Goal: Information Seeking & Learning: Learn about a topic

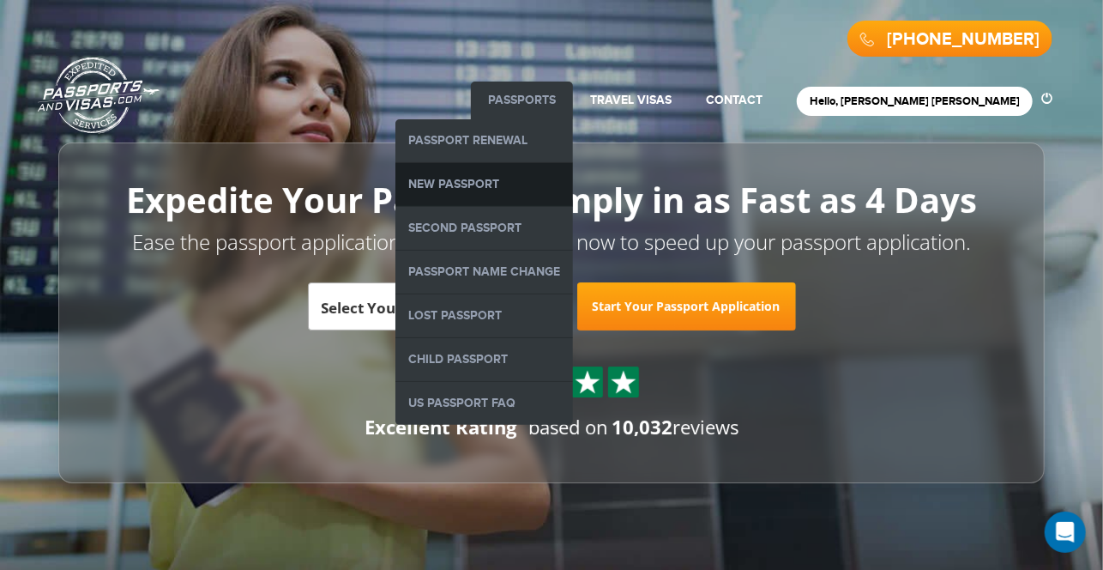
click at [551, 195] on link "New Passport" at bounding box center [485, 184] width 178 height 43
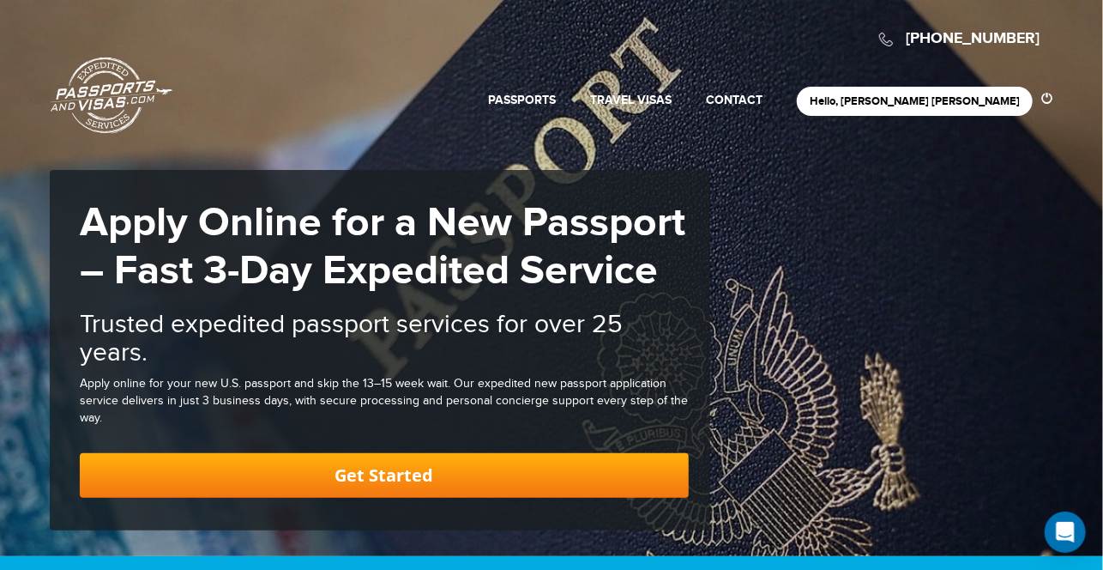
click at [123, 59] on link "Passports & [DOMAIN_NAME]" at bounding box center [112, 95] width 122 height 77
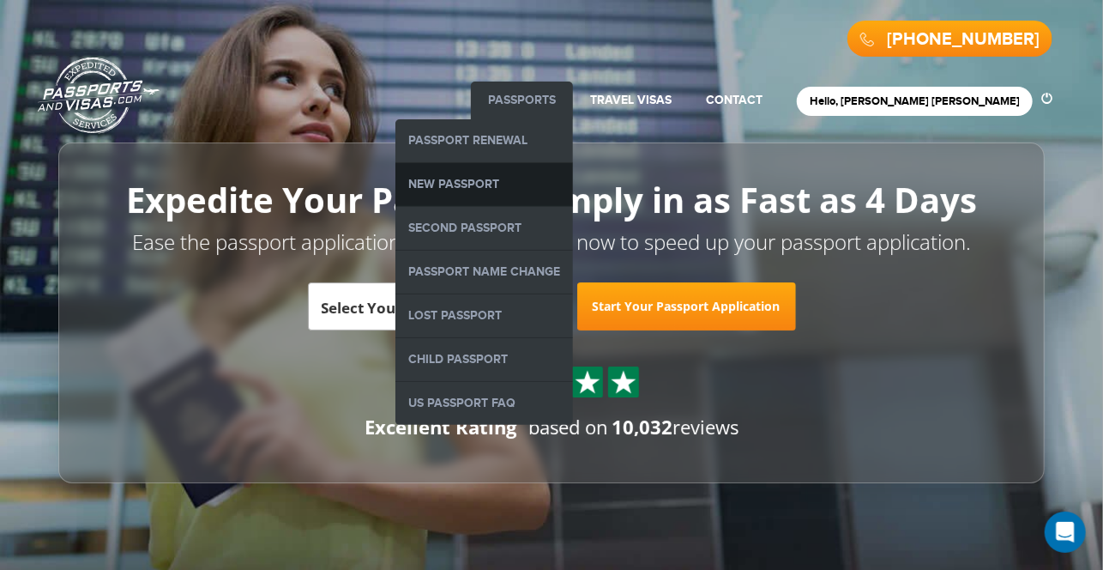
click at [567, 190] on link "New Passport" at bounding box center [485, 184] width 178 height 43
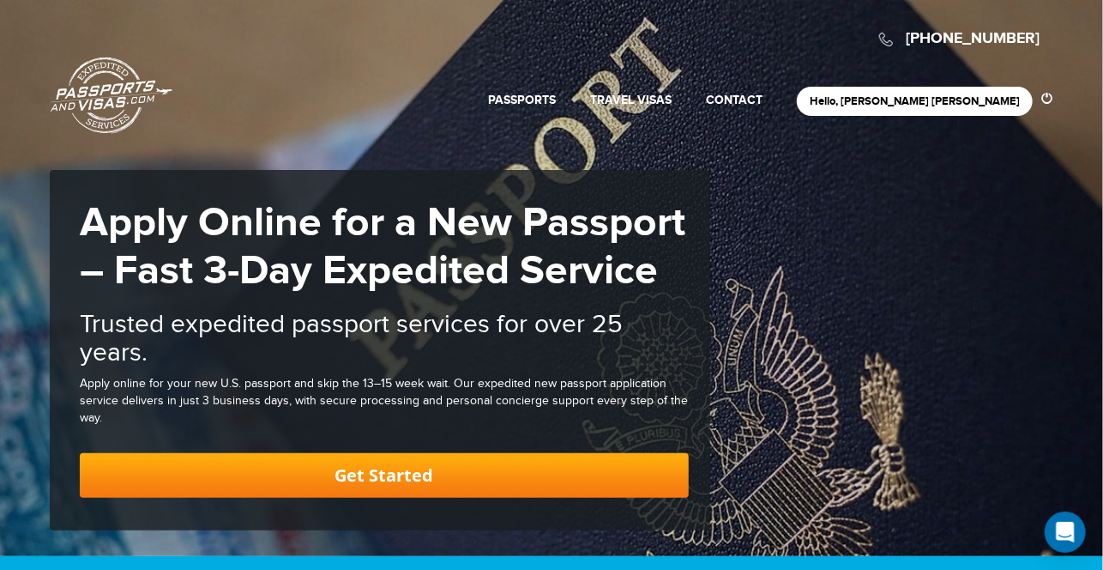
click at [106, 83] on link "Passports & [DOMAIN_NAME]" at bounding box center [112, 95] width 122 height 77
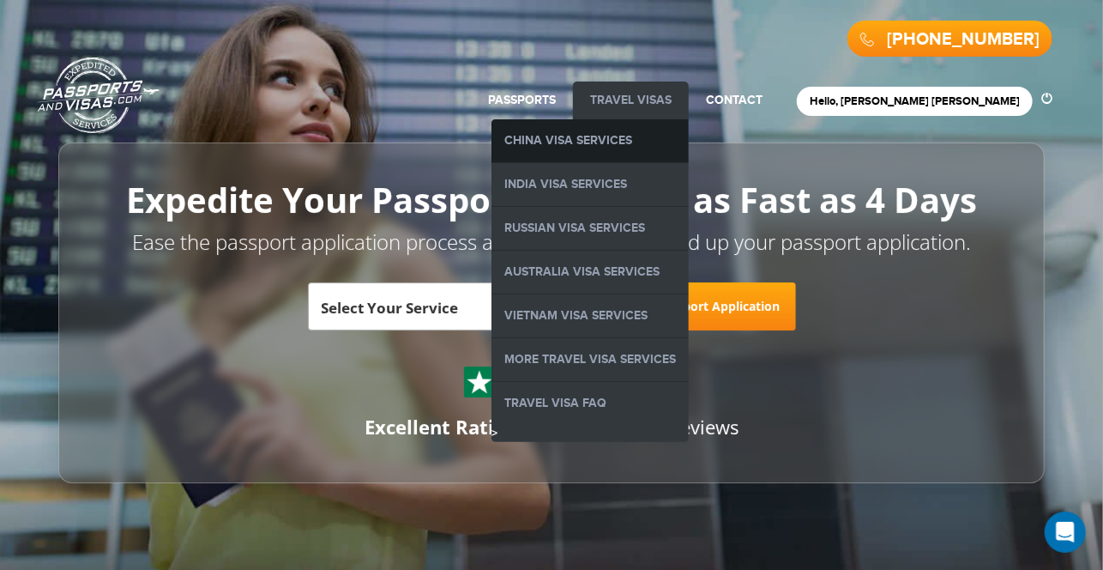
click at [687, 138] on link "China Visa Services" at bounding box center [590, 140] width 197 height 43
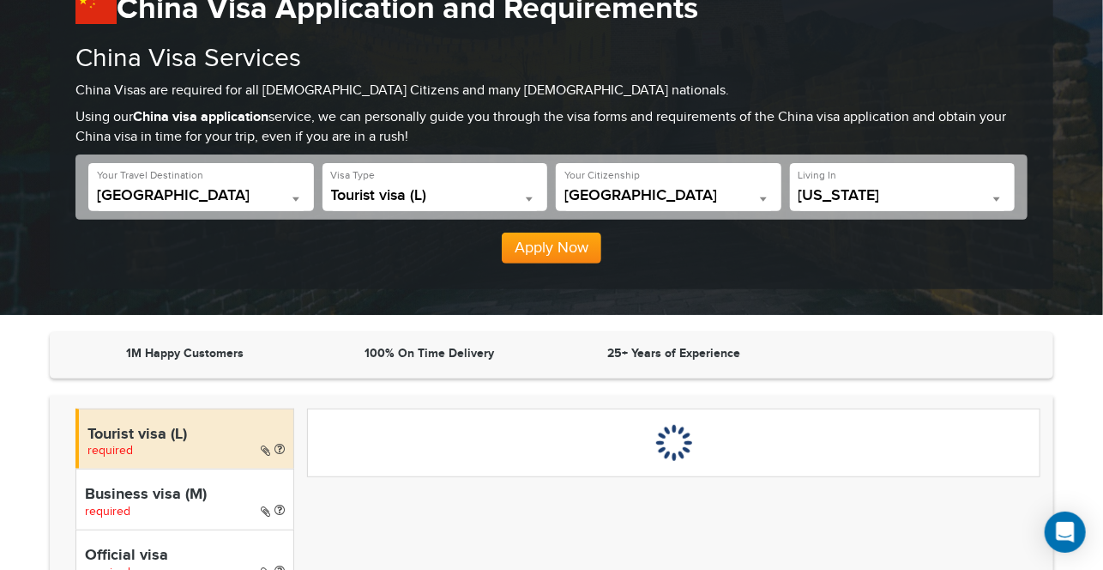
scroll to position [249, 0]
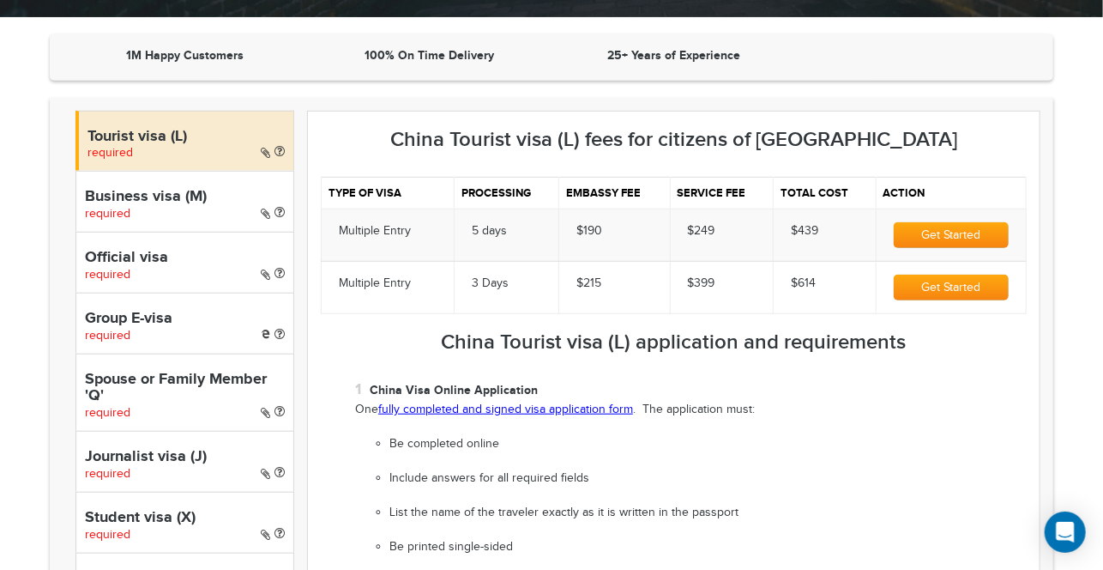
scroll to position [437, 0]
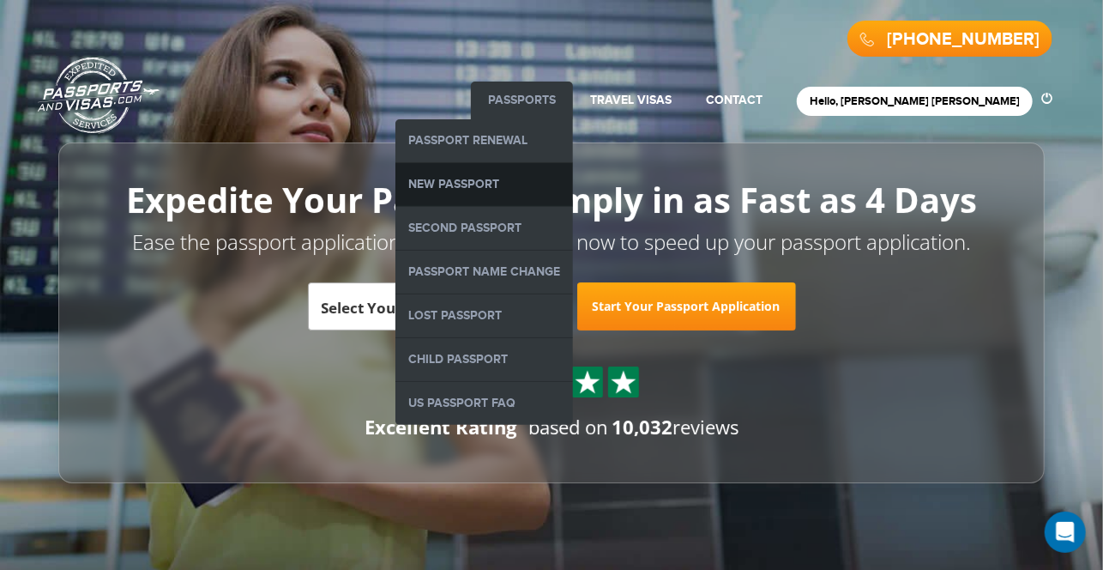
click at [571, 170] on link "New Passport" at bounding box center [485, 184] width 178 height 43
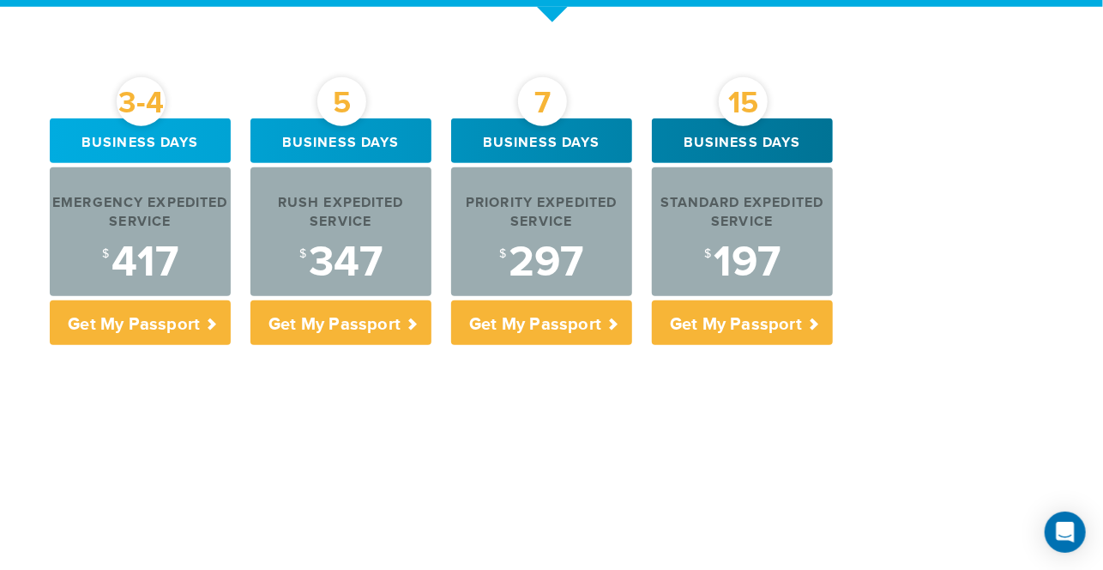
scroll to position [644, 0]
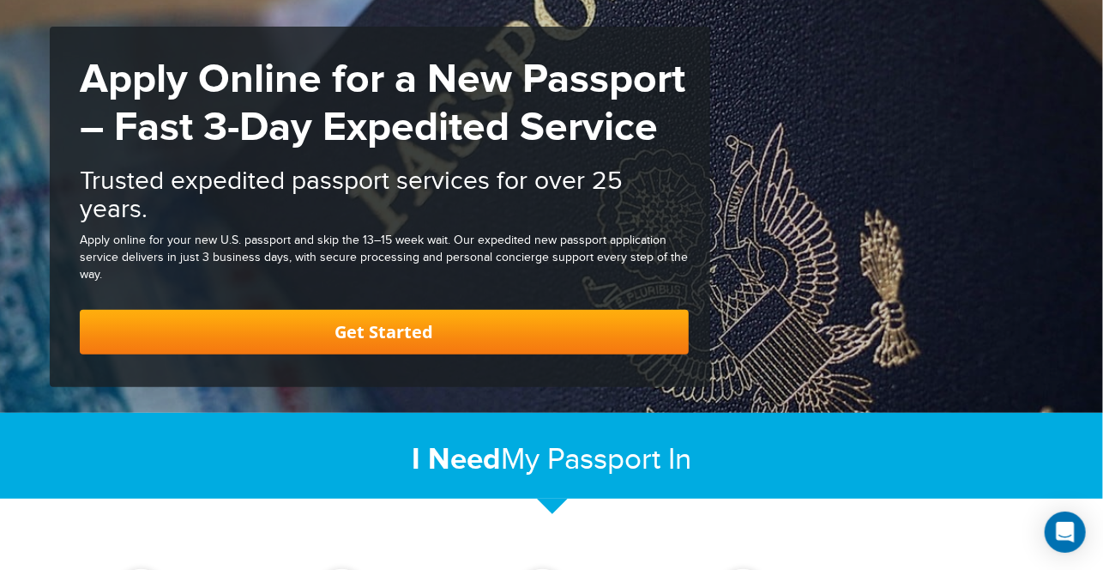
scroll to position [0, 0]
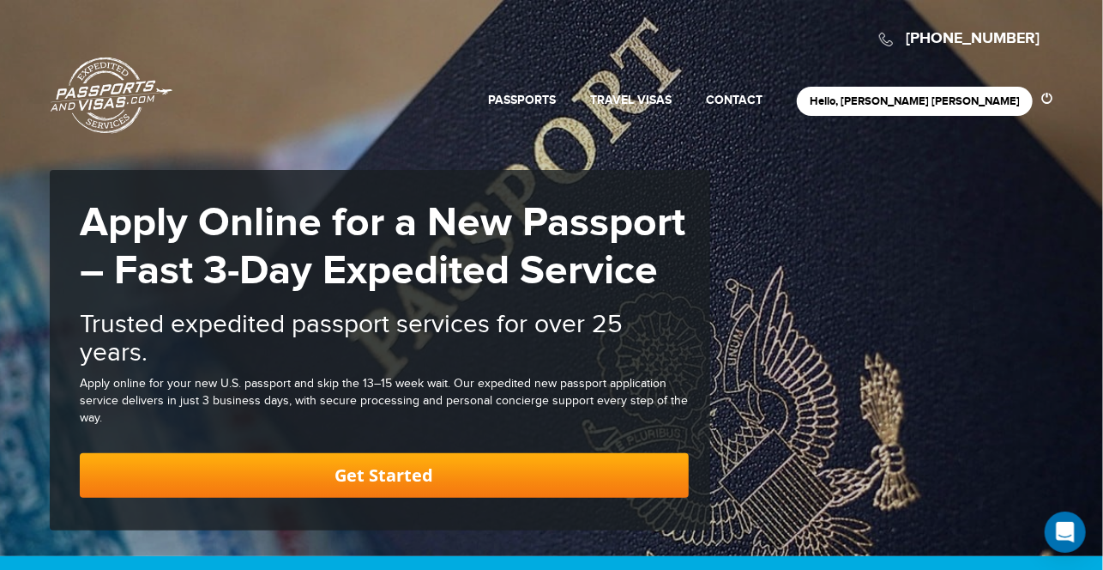
click at [102, 59] on link "Passports & [DOMAIN_NAME]" at bounding box center [112, 95] width 122 height 77
